Goal: Task Accomplishment & Management: Use online tool/utility

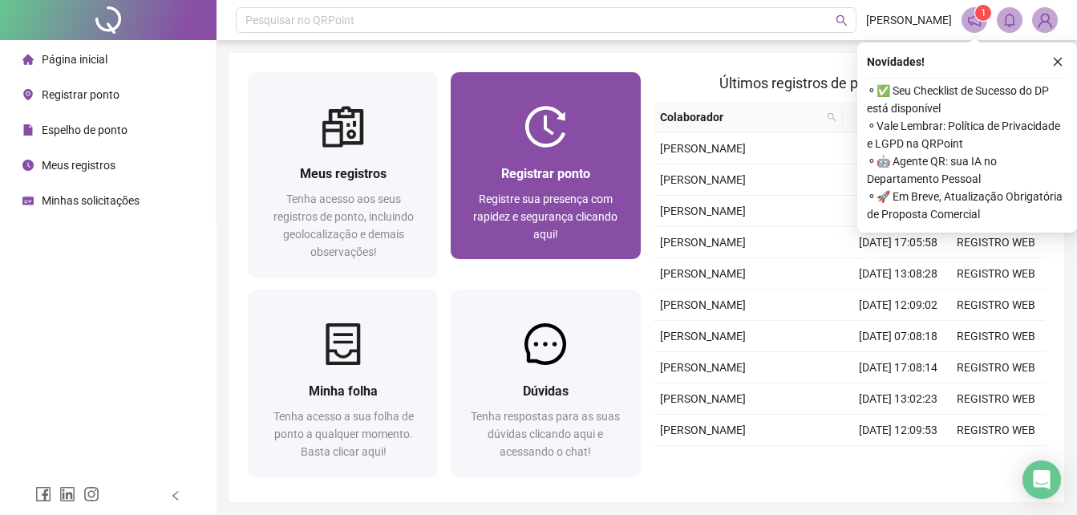
click at [457, 216] on div "Registrar ponto Registre sua presença com rapidez e segurança clicando aqui!" at bounding box center [545, 203] width 189 height 111
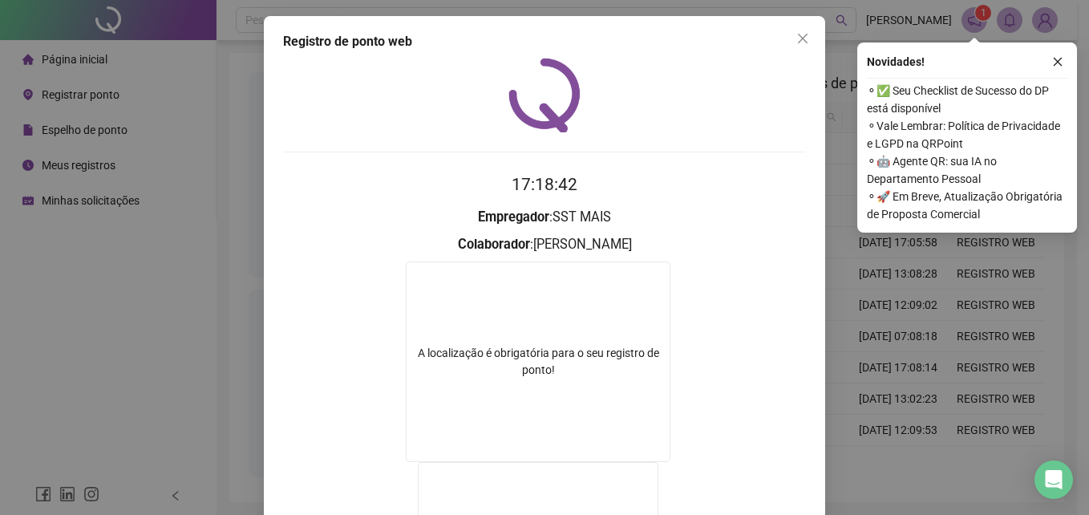
click at [809, 39] on span "Close" at bounding box center [803, 38] width 26 height 13
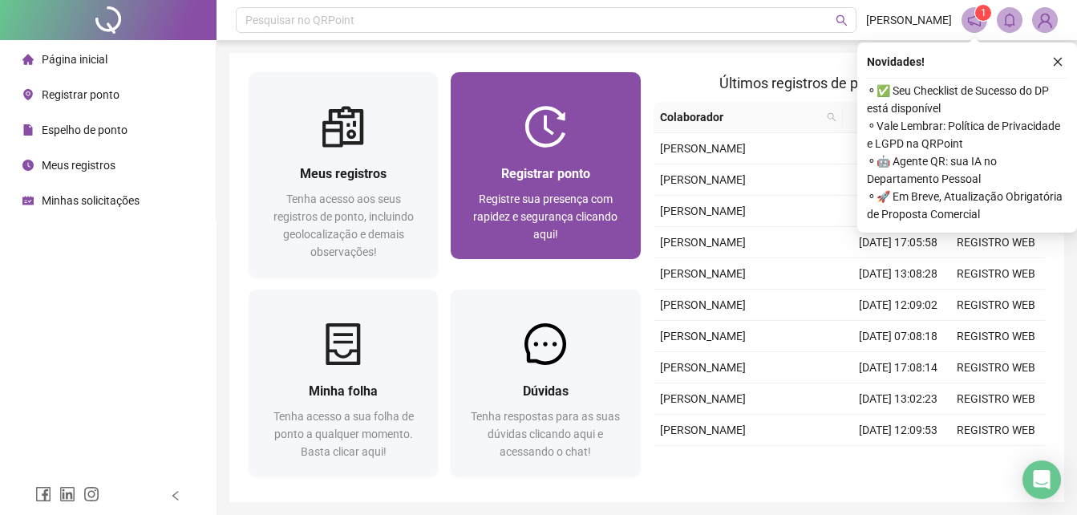
click at [541, 166] on span "Registrar ponto" at bounding box center [545, 173] width 89 height 15
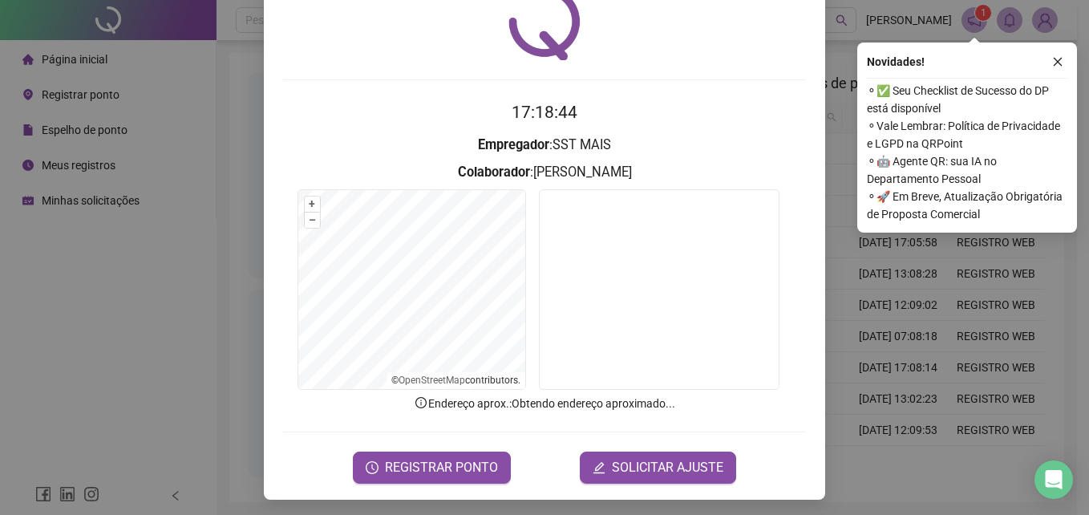
scroll to position [76, 0]
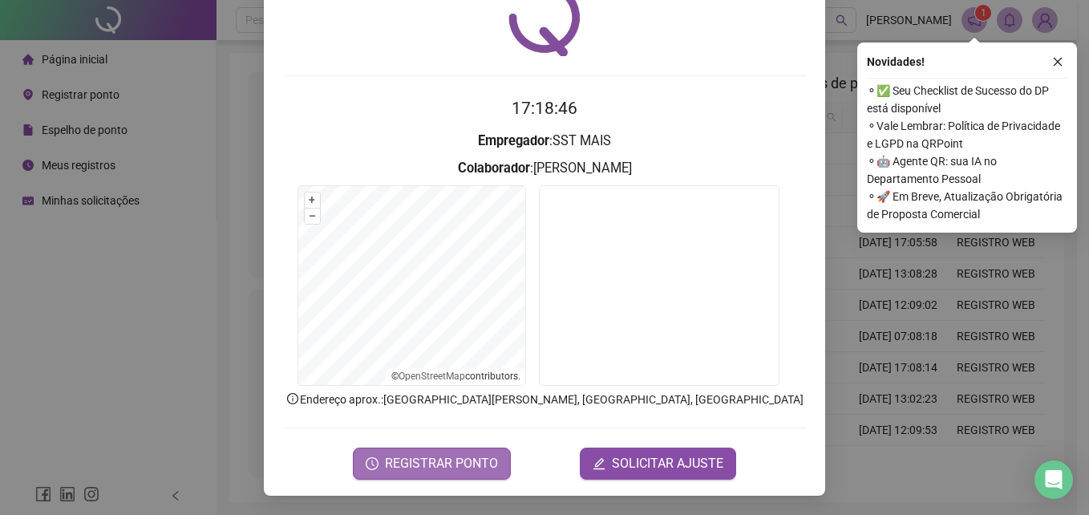
click at [476, 463] on span "REGISTRAR PONTO" at bounding box center [441, 463] width 113 height 19
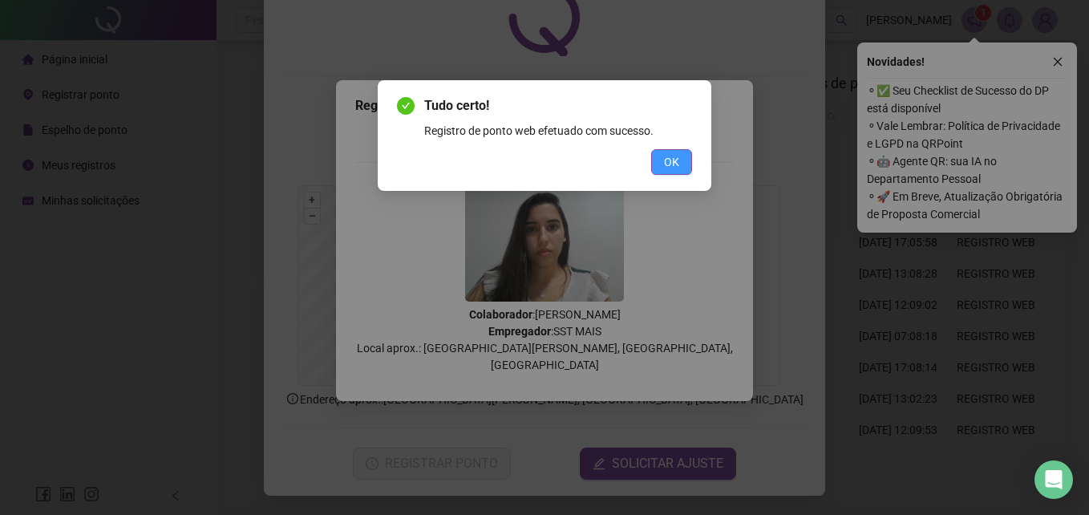
click at [670, 164] on span "OK" at bounding box center [671, 162] width 15 height 18
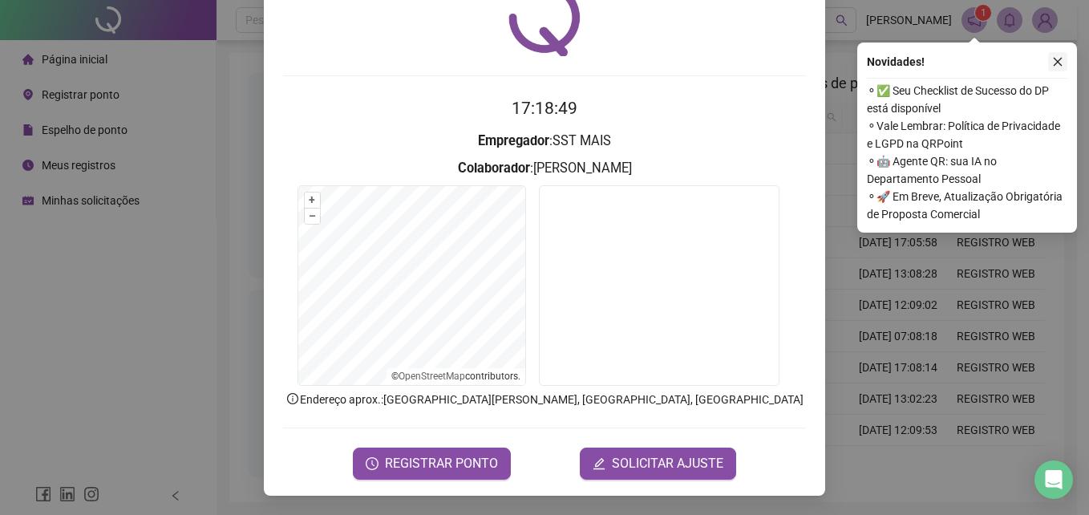
click at [1056, 59] on icon "close" at bounding box center [1057, 61] width 11 height 11
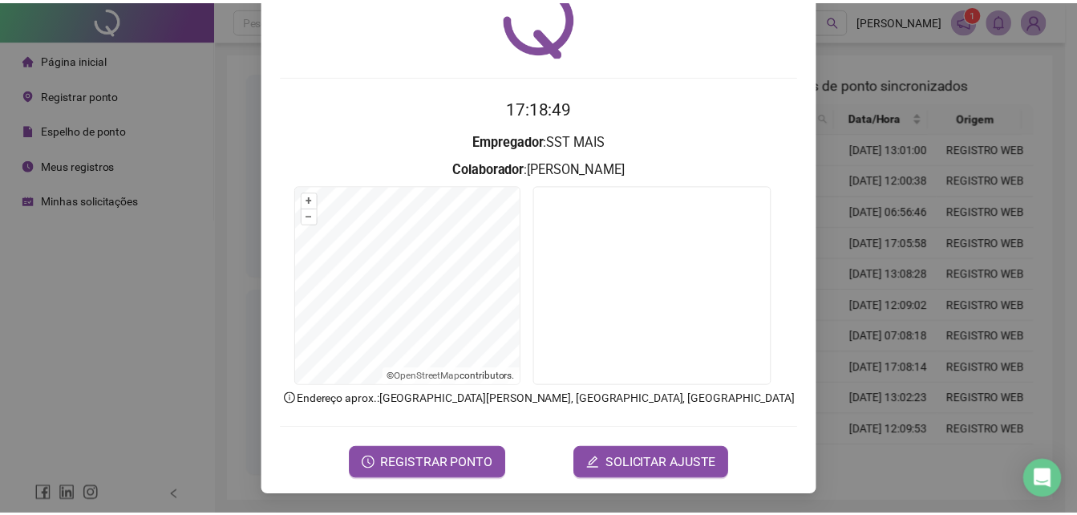
scroll to position [0, 0]
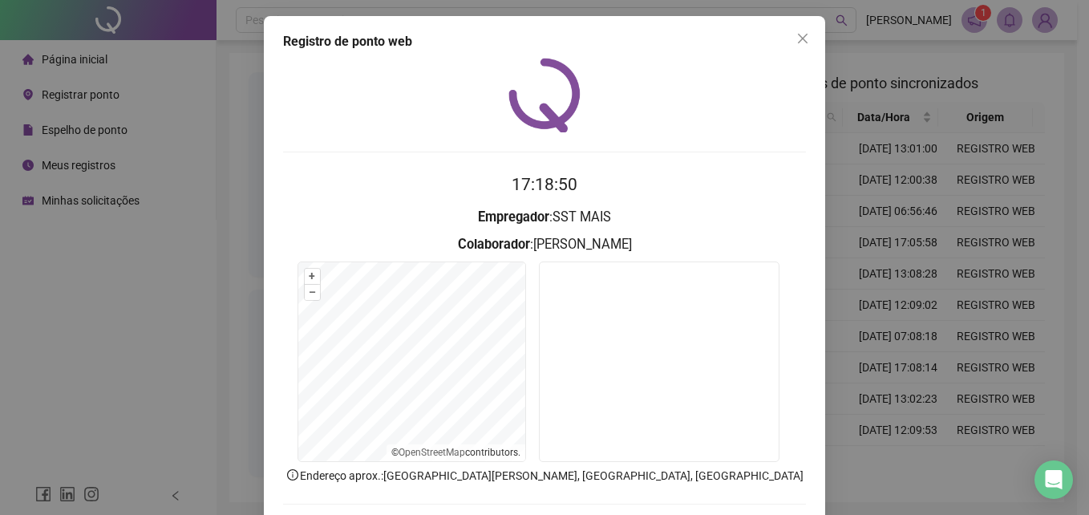
click at [788, 52] on div "Registro de ponto web 17:18:50 Empregador : SST MAIS Colaborador : [PERSON_NAME…" at bounding box center [544, 294] width 561 height 556
click at [798, 43] on icon "close" at bounding box center [803, 39] width 10 height 10
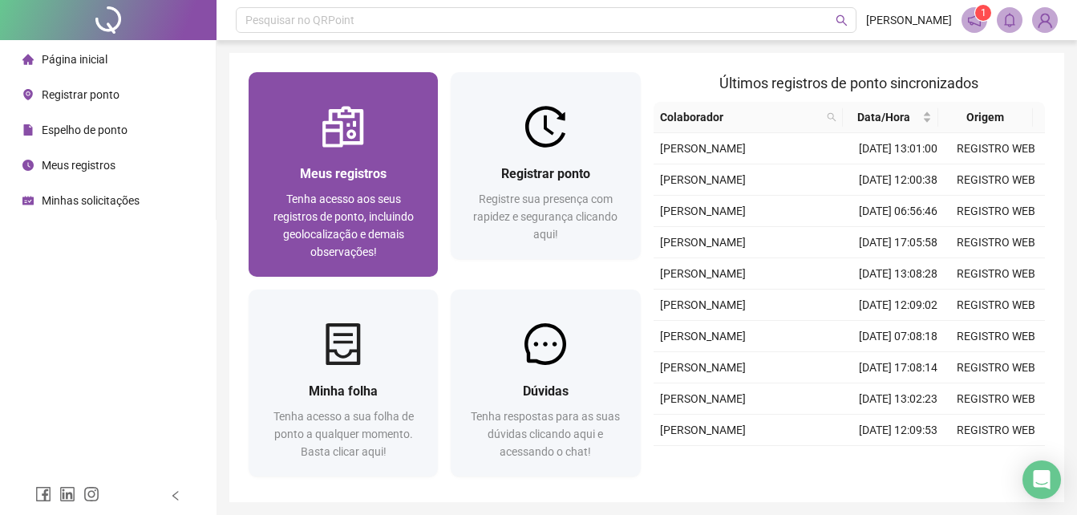
click at [349, 189] on div "Meus registros Tenha acesso aos seus registros de ponto, incluindo geolocalizaç…" at bounding box center [343, 212] width 151 height 97
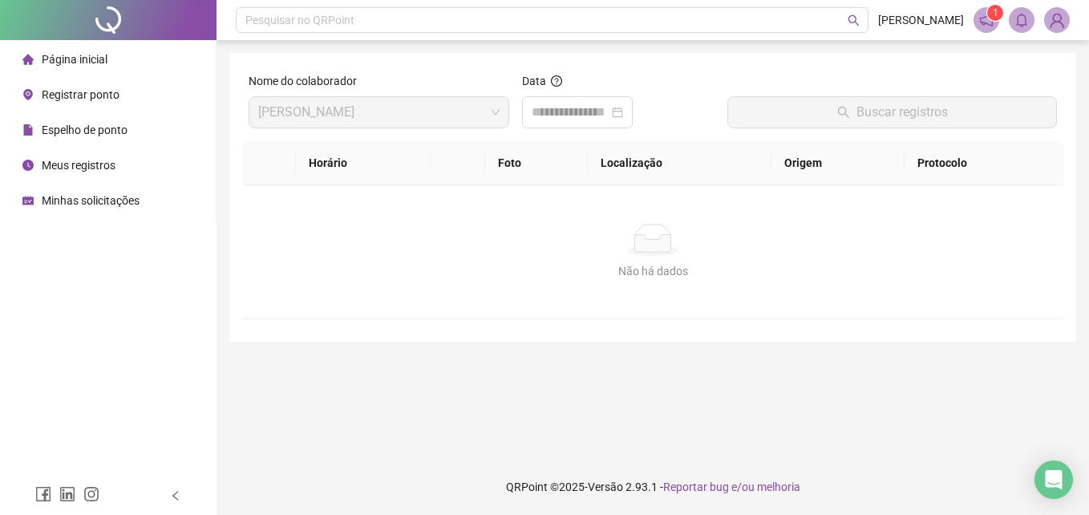
click at [71, 63] on span "Página inicial" at bounding box center [75, 59] width 66 height 13
